Goal: Information Seeking & Learning: Check status

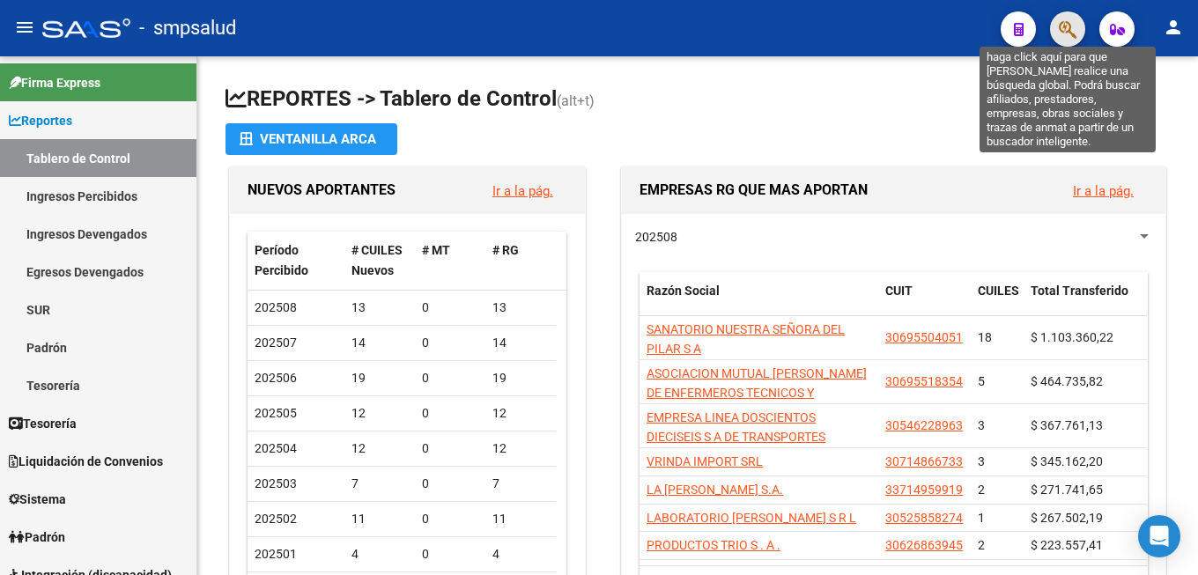
click at [1072, 32] on icon "button" at bounding box center [1068, 29] width 18 height 20
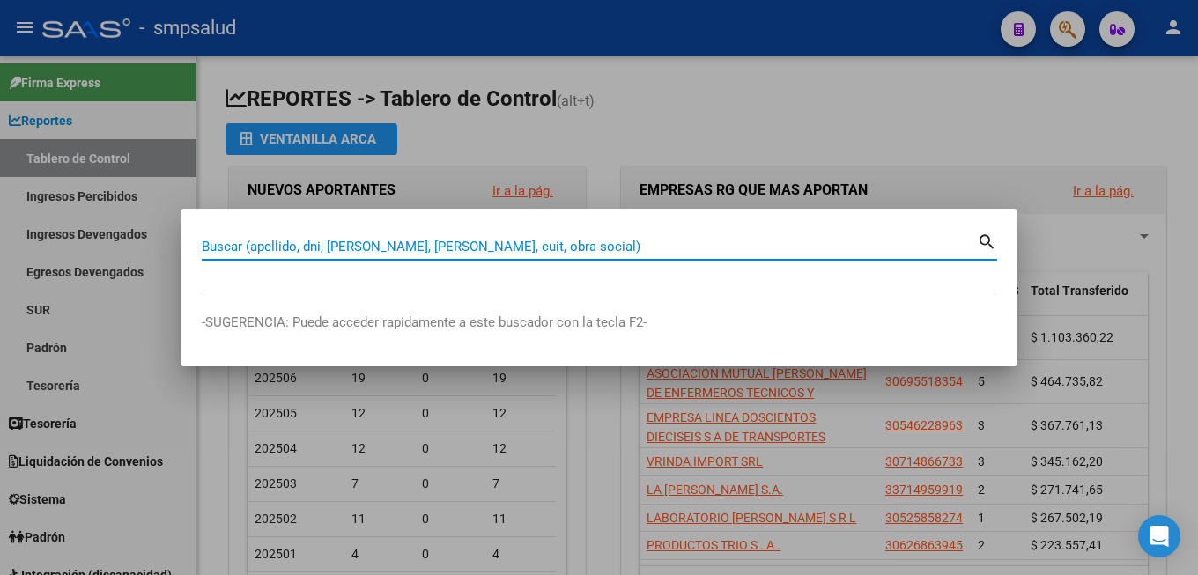
click at [317, 241] on input "Buscar (apellido, dni, [PERSON_NAME], [PERSON_NAME], cuit, obra social)" at bounding box center [589, 247] width 775 height 16
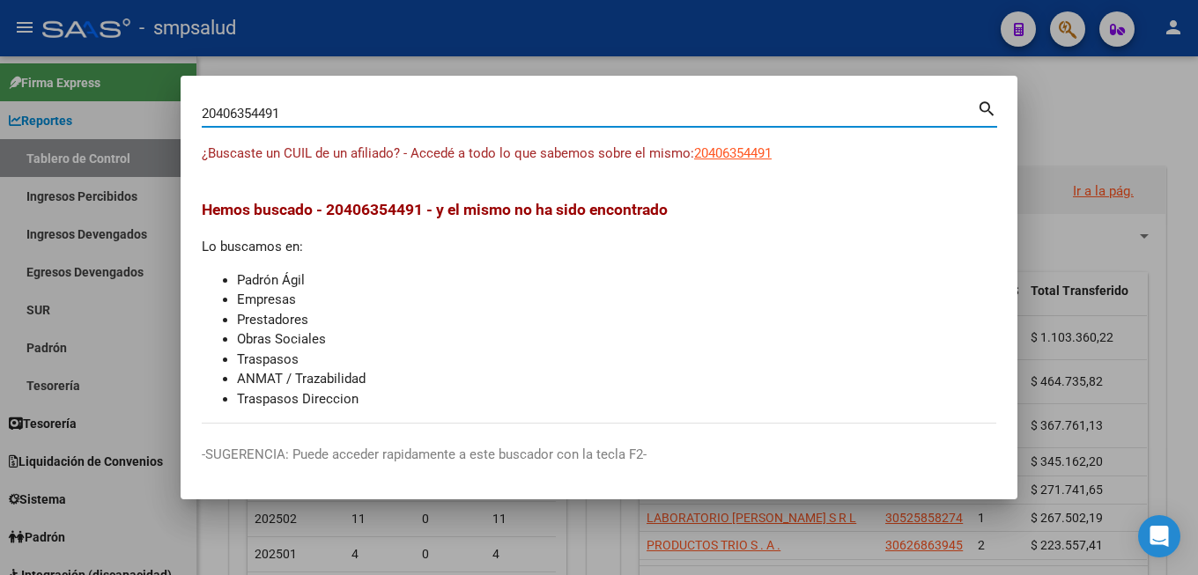
drag, startPoint x: 287, startPoint y: 101, endPoint x: 88, endPoint y: 117, distance: 199.8
click at [202, 117] on input "20406354491" at bounding box center [589, 114] width 775 height 16
type input "4063544"
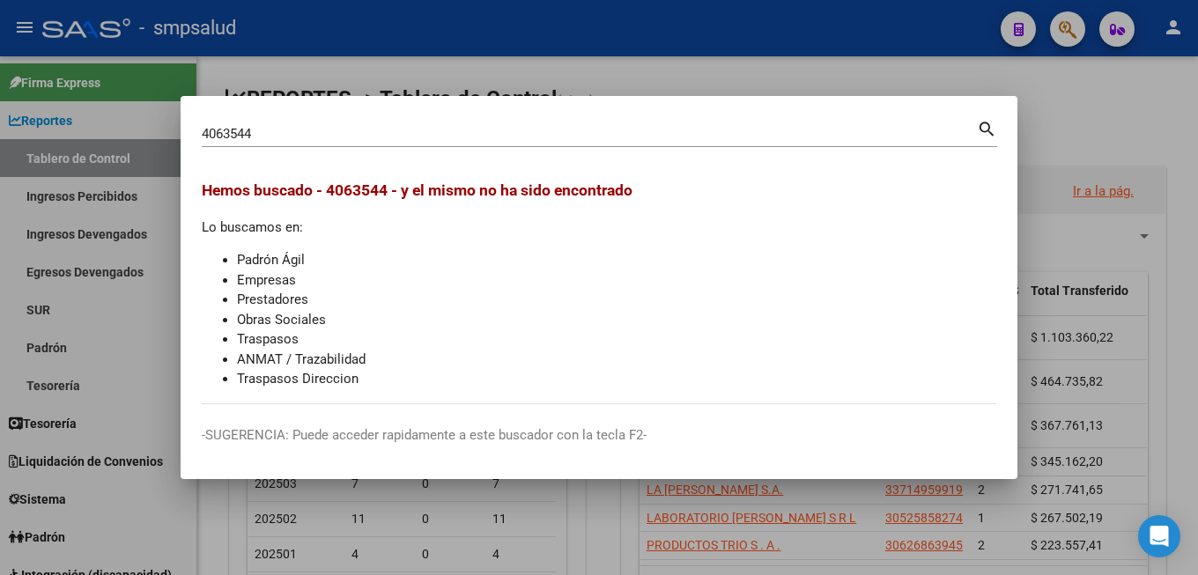
click at [1126, 222] on div at bounding box center [599, 287] width 1198 height 575
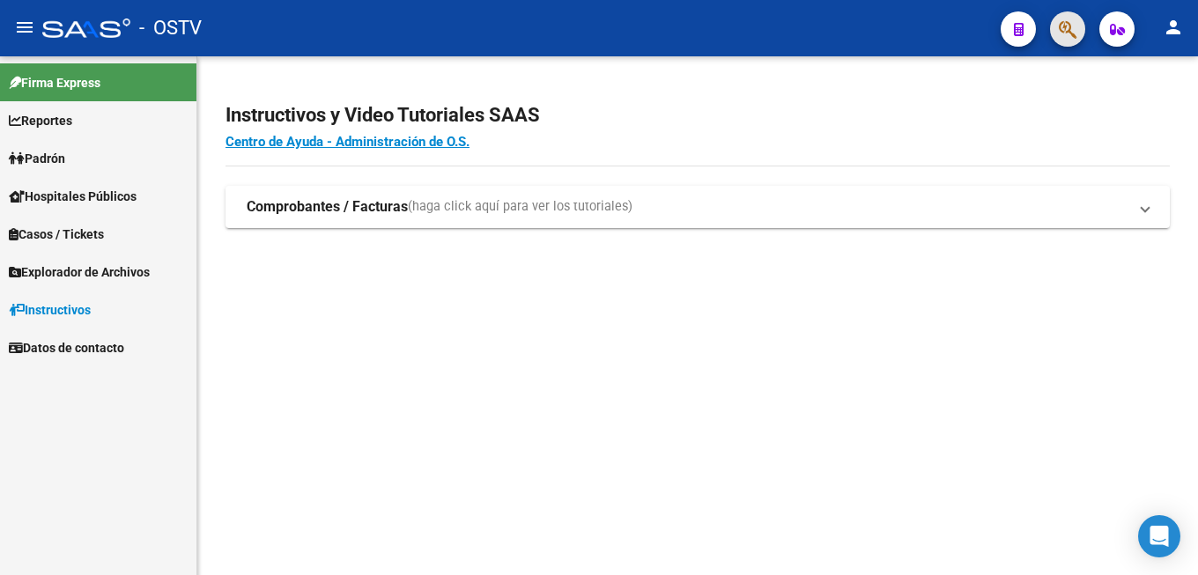
click at [1051, 34] on button "button" at bounding box center [1067, 28] width 35 height 35
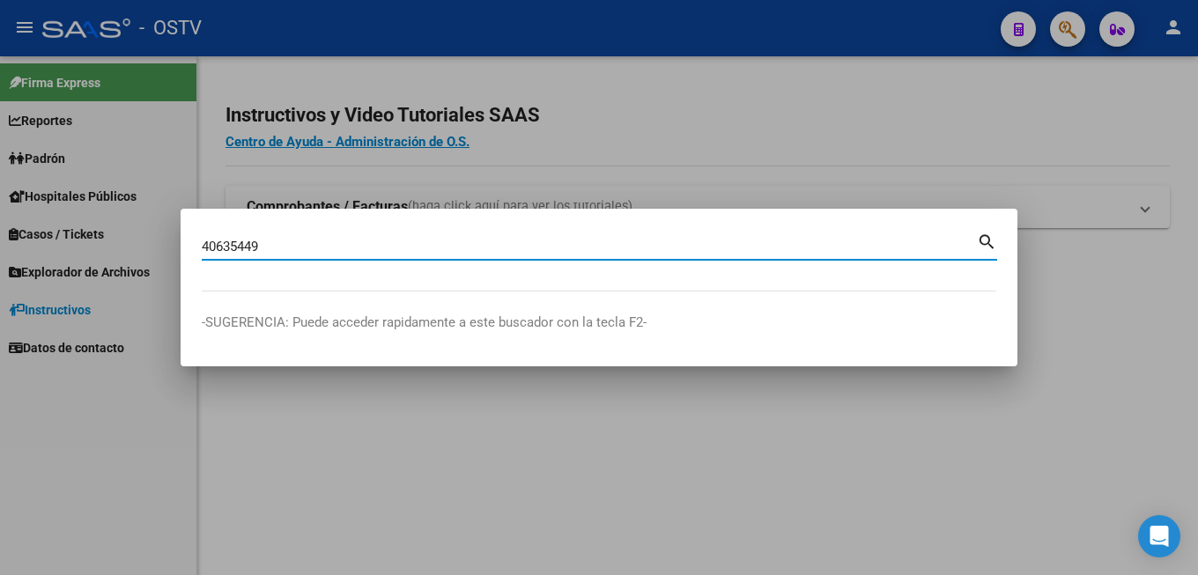
type input "40635449"
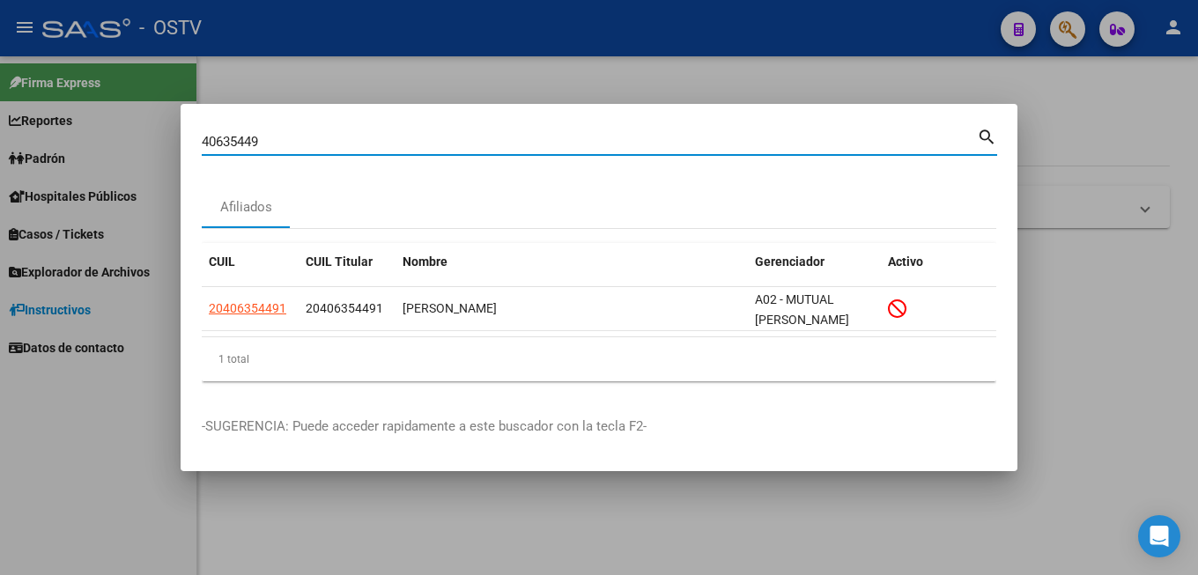
click at [244, 150] on input "40635449" at bounding box center [589, 142] width 775 height 16
click at [243, 301] on span "20406354491" at bounding box center [248, 308] width 78 height 14
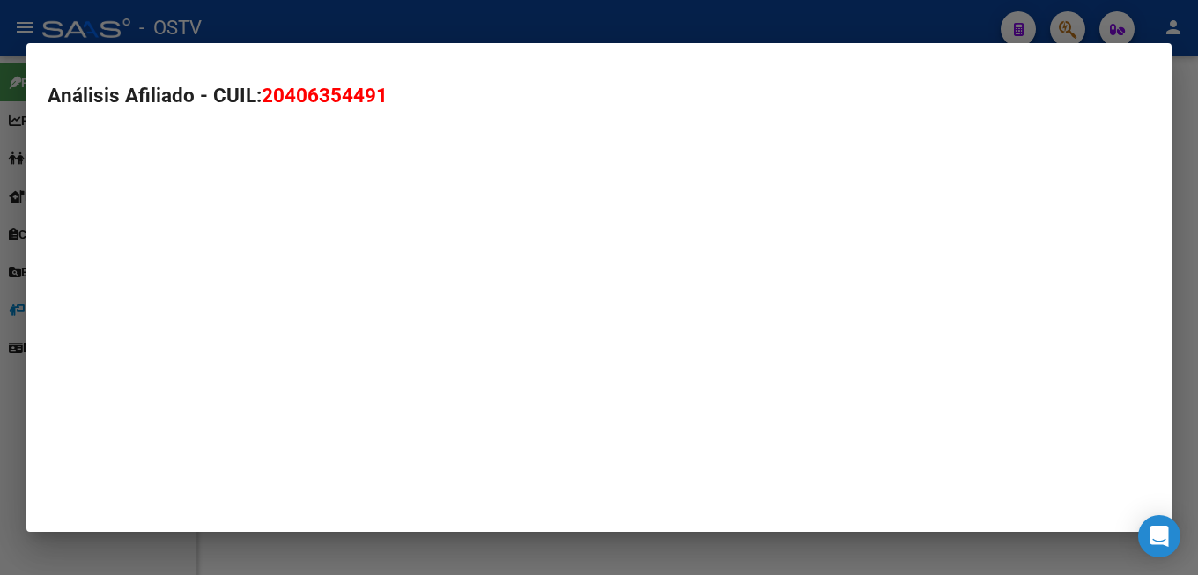
click at [243, 298] on mat-dialog-container "Análisis Afiliado - CUIL: 20406354491" at bounding box center [598, 287] width 1145 height 489
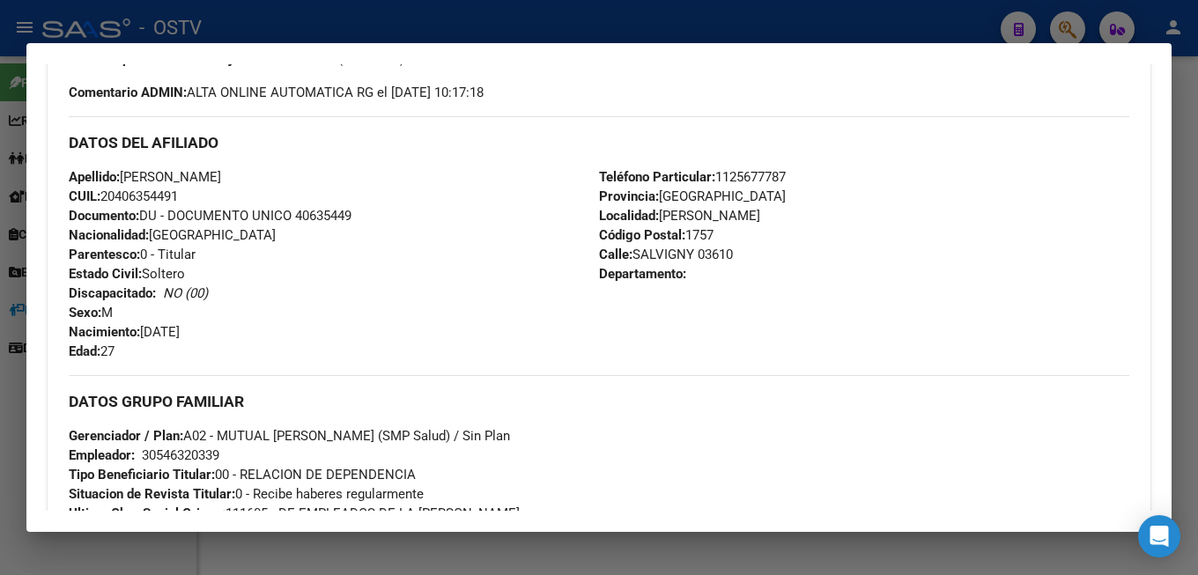
scroll to position [476, 0]
